Goal: Entertainment & Leisure: Consume media (video, audio)

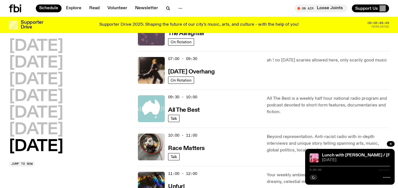
scroll to position [76, 0]
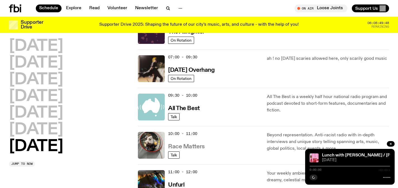
click at [192, 148] on h3 "Race Matters" at bounding box center [186, 147] width 37 height 6
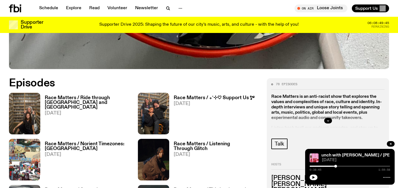
scroll to position [226, 0]
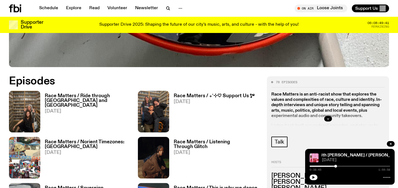
click at [89, 95] on h3 "Race Matters / Ride through [GEOGRAPHIC_DATA] and [GEOGRAPHIC_DATA]" at bounding box center [88, 101] width 86 height 14
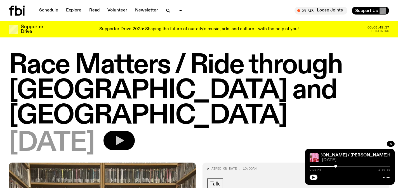
click at [124, 136] on icon "button" at bounding box center [120, 140] width 8 height 9
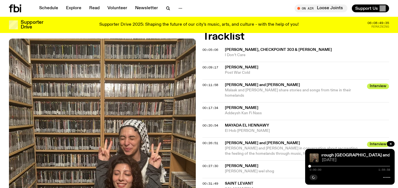
scroll to position [270, 0]
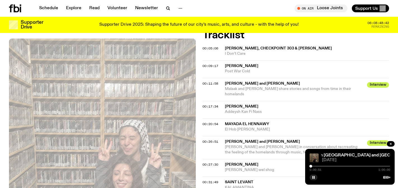
click at [311, 166] on div at bounding box center [310, 166] width 3 height 3
click at [312, 166] on div at bounding box center [311, 166] width 3 height 3
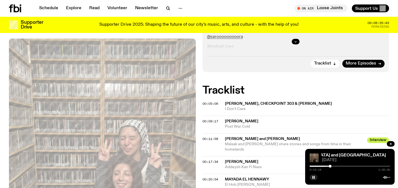
scroll to position [214, 0]
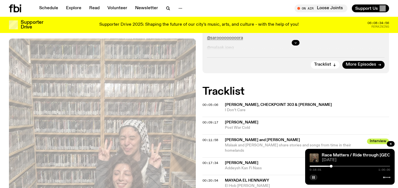
click at [315, 177] on button "button" at bounding box center [313, 178] width 8 height 6
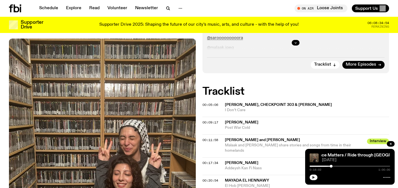
click at [316, 177] on button "button" at bounding box center [313, 178] width 8 height 6
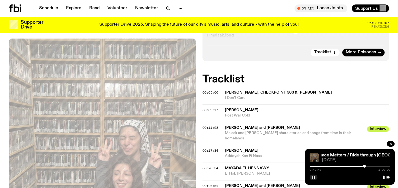
scroll to position [150, 0]
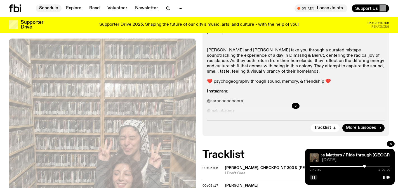
click at [60, 9] on link "Schedule" at bounding box center [49, 8] width 26 height 8
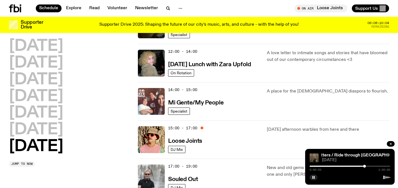
scroll to position [222, 0]
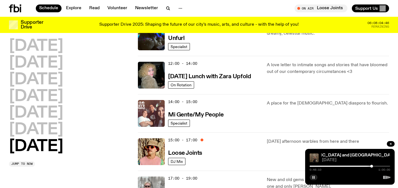
click at [314, 179] on button "button" at bounding box center [313, 178] width 8 height 6
